Goal: Navigation & Orientation: Find specific page/section

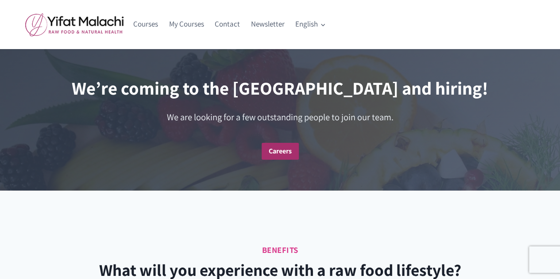
scroll to position [1726, 0]
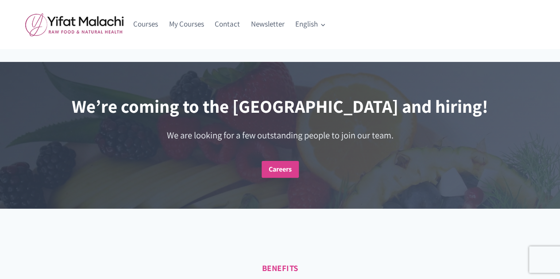
click at [270, 178] on link "Careers" at bounding box center [280, 169] width 37 height 17
